Goal: Information Seeking & Learning: Check status

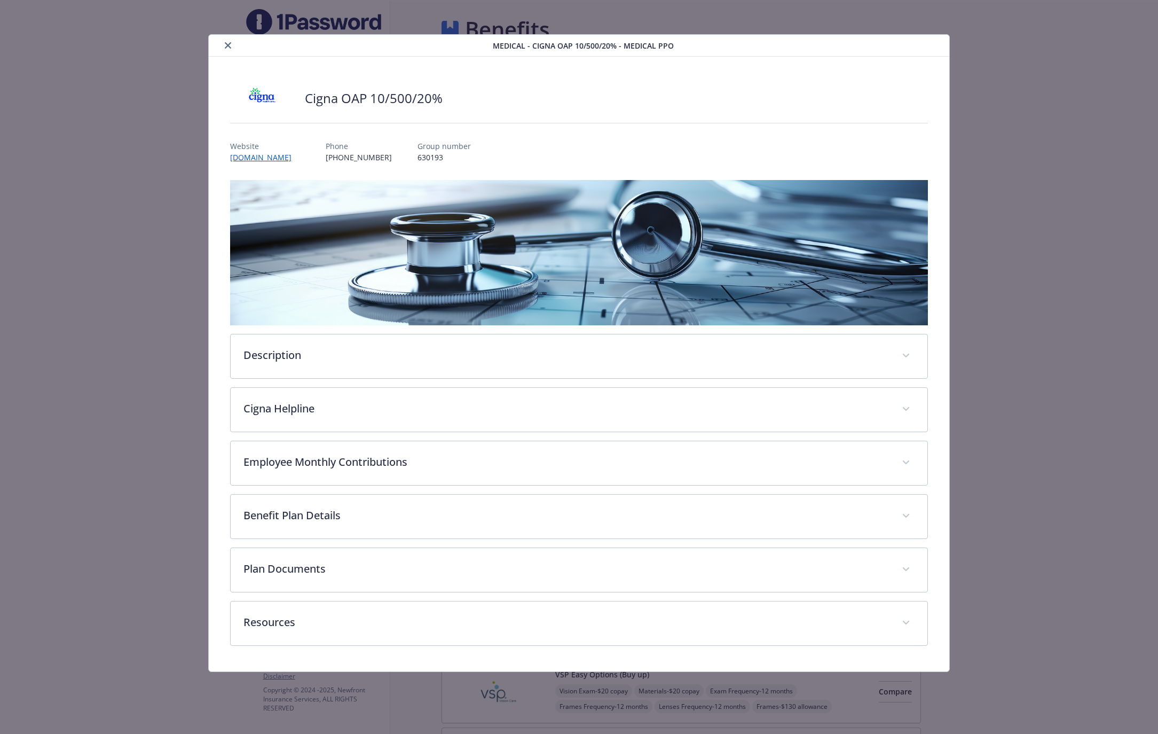
click at [224, 44] on button "close" at bounding box center [228, 45] width 13 height 13
